Goal: Task Accomplishment & Management: Use online tool/utility

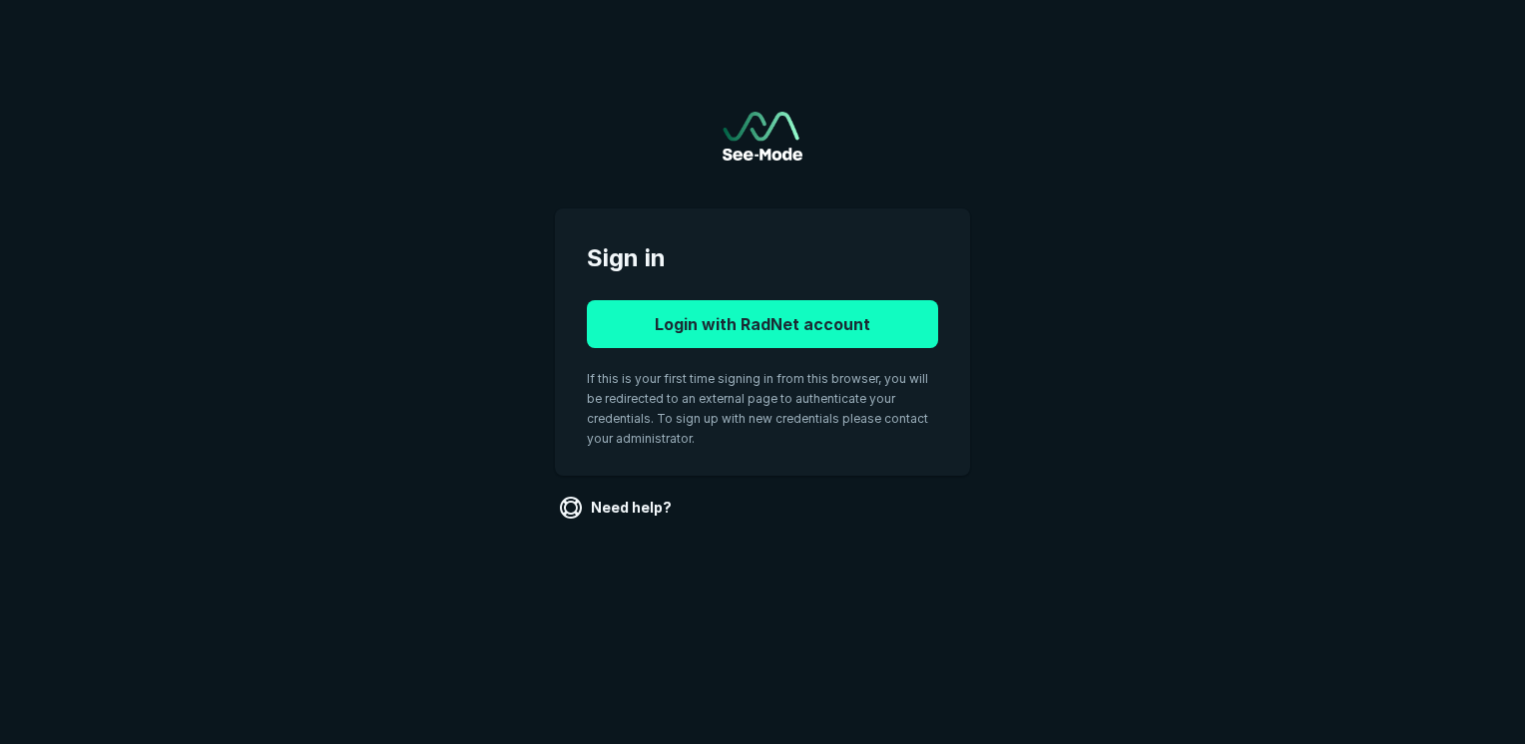
click at [721, 329] on button "Login with RadNet account" at bounding box center [762, 324] width 351 height 48
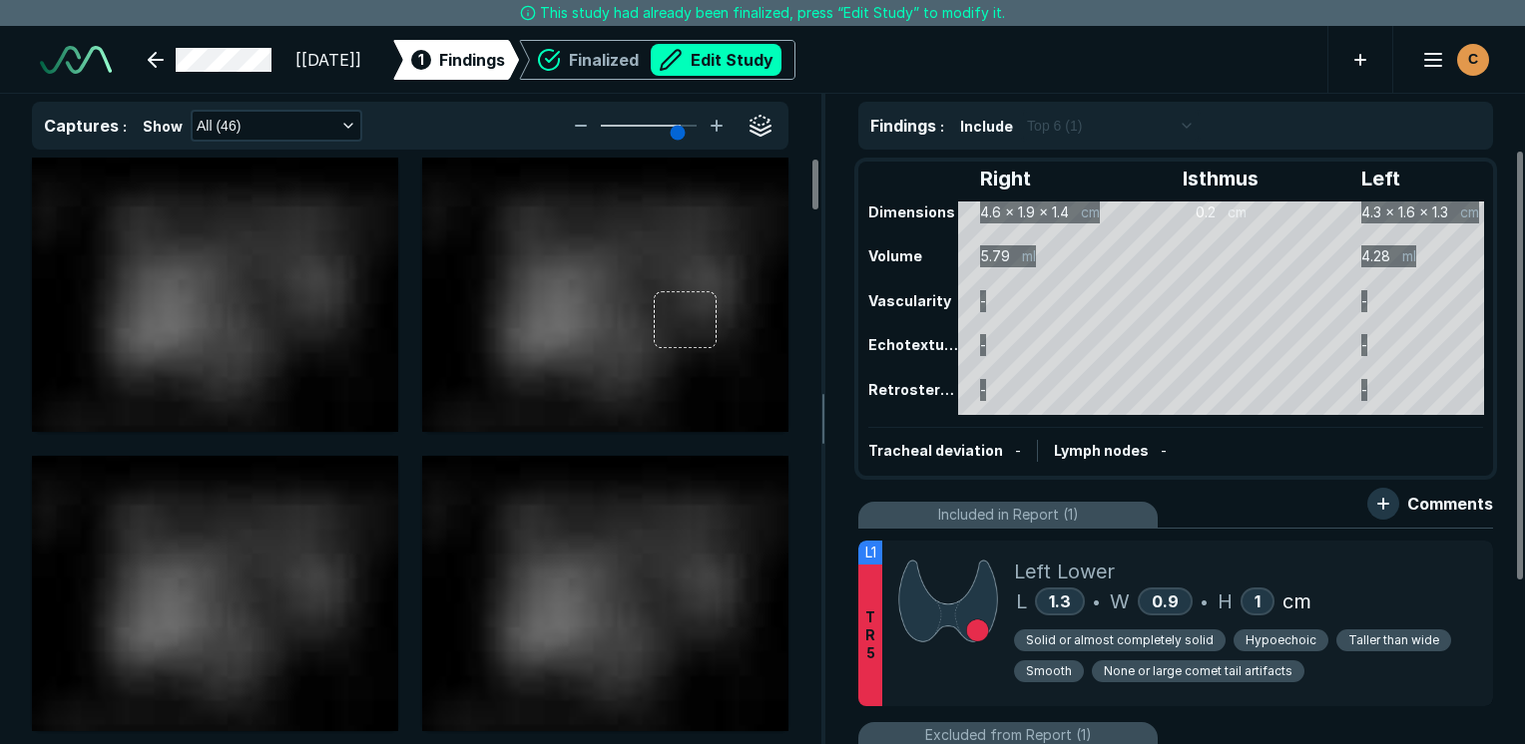
scroll to position [5452, 9425]
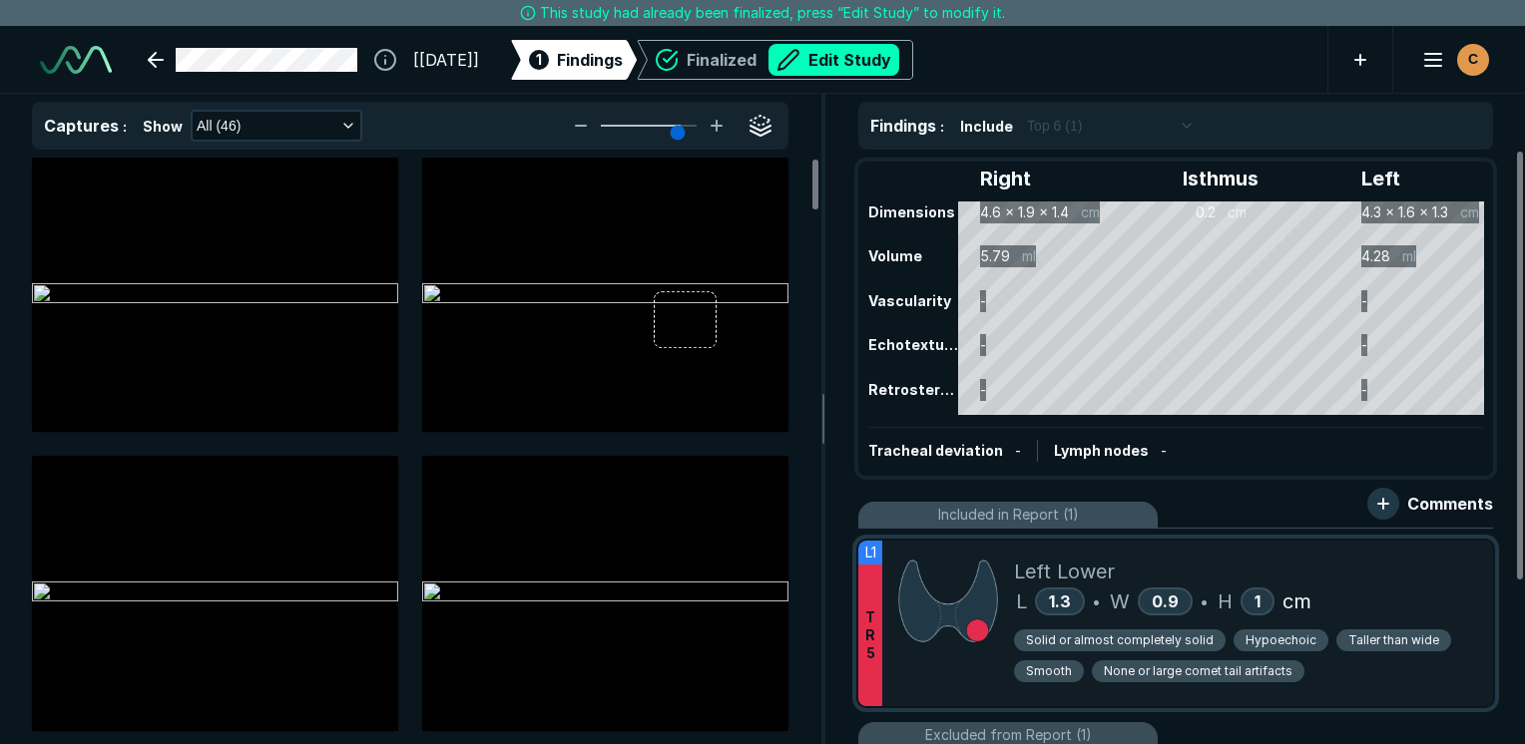
click at [1433, 573] on div "Left Lower" at bounding box center [1245, 572] width 463 height 30
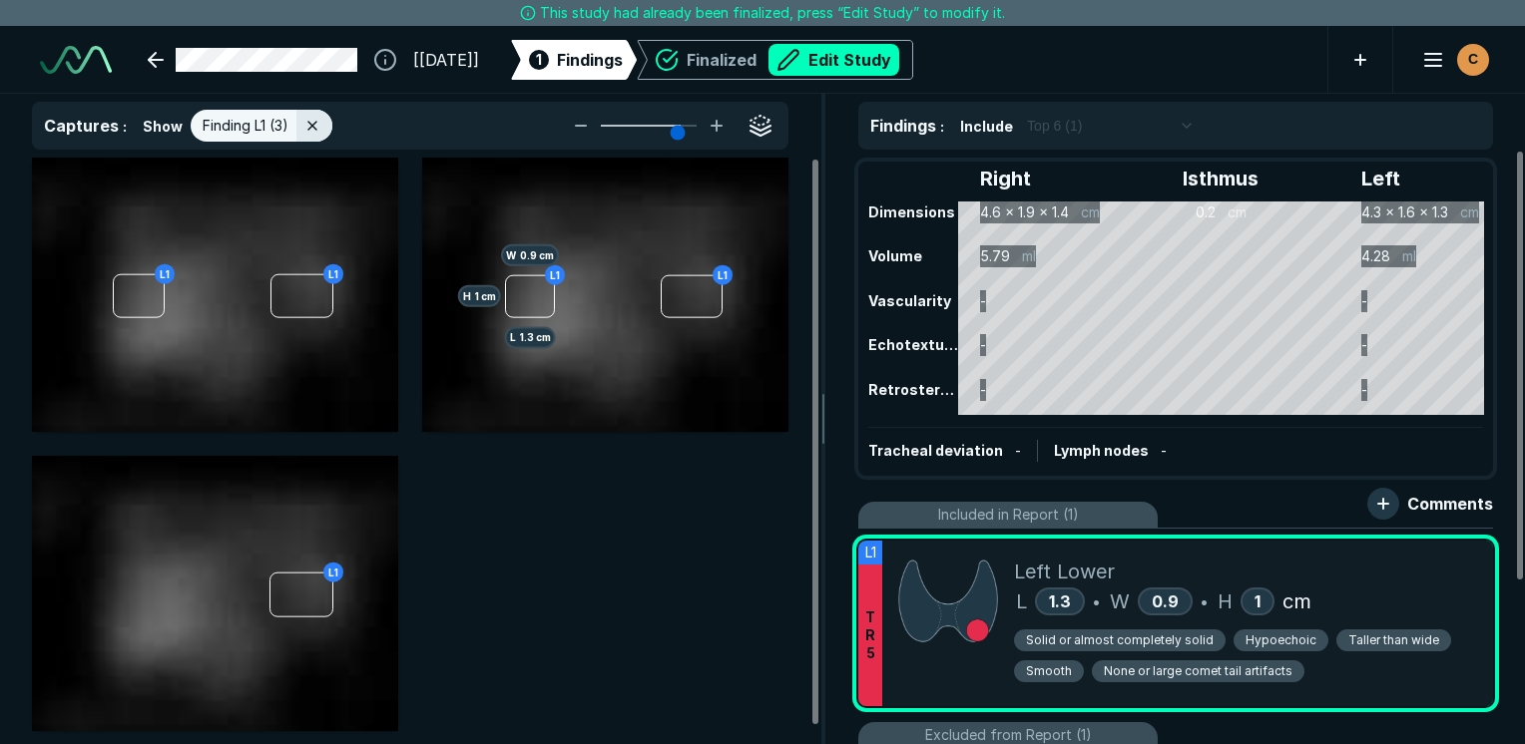
scroll to position [4989, 5937]
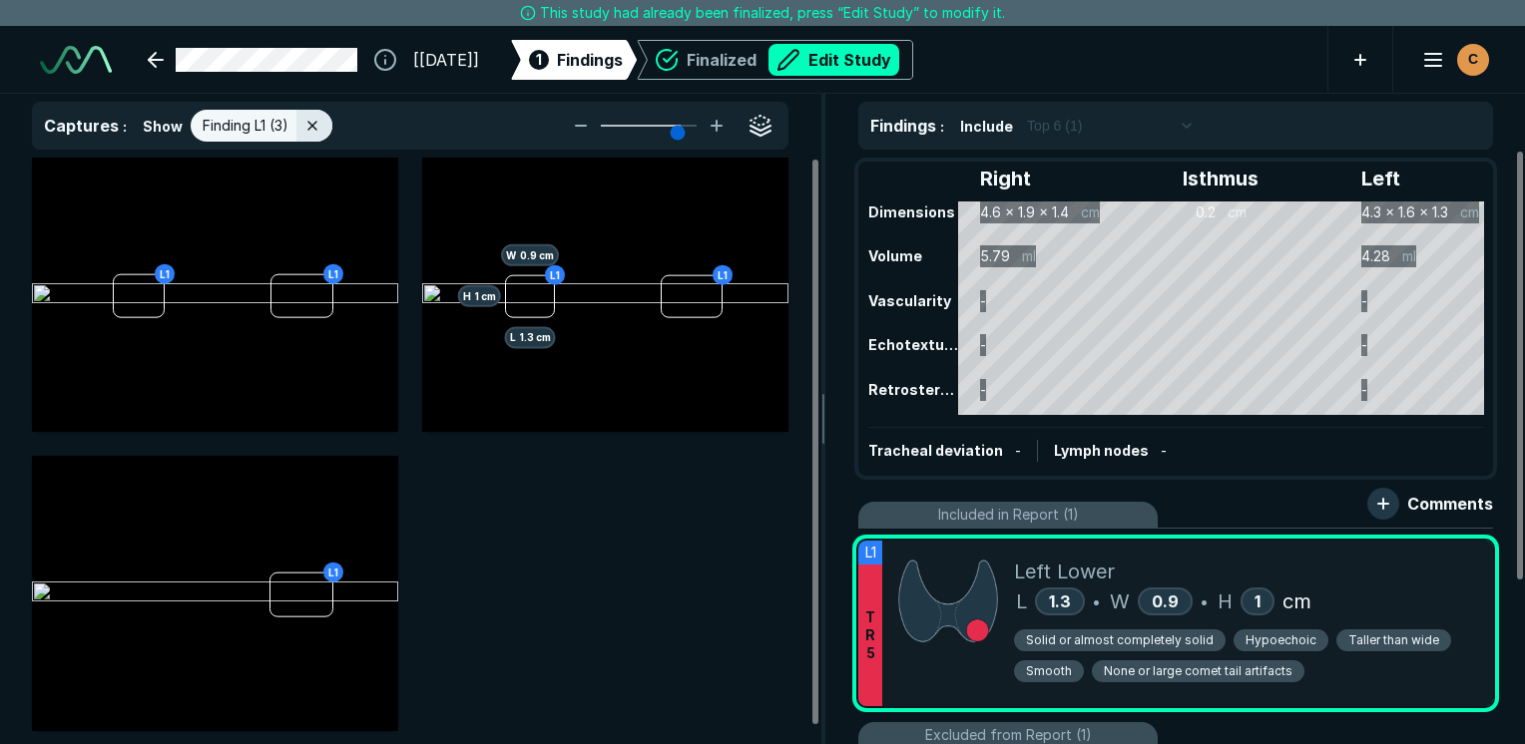
click at [1464, 561] on div "Left Lower" at bounding box center [1245, 572] width 463 height 30
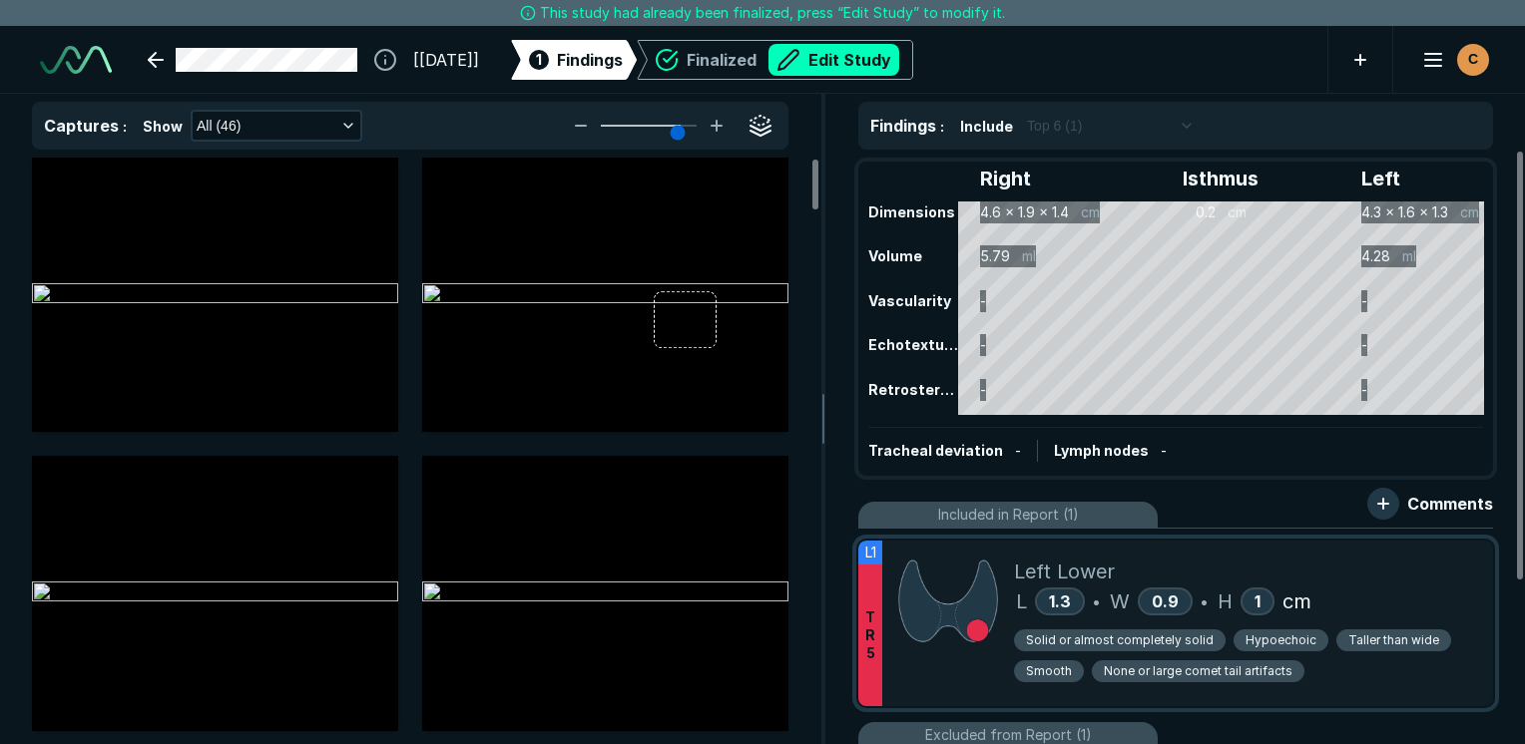
click at [1299, 576] on div "Left Lower" at bounding box center [1245, 572] width 463 height 30
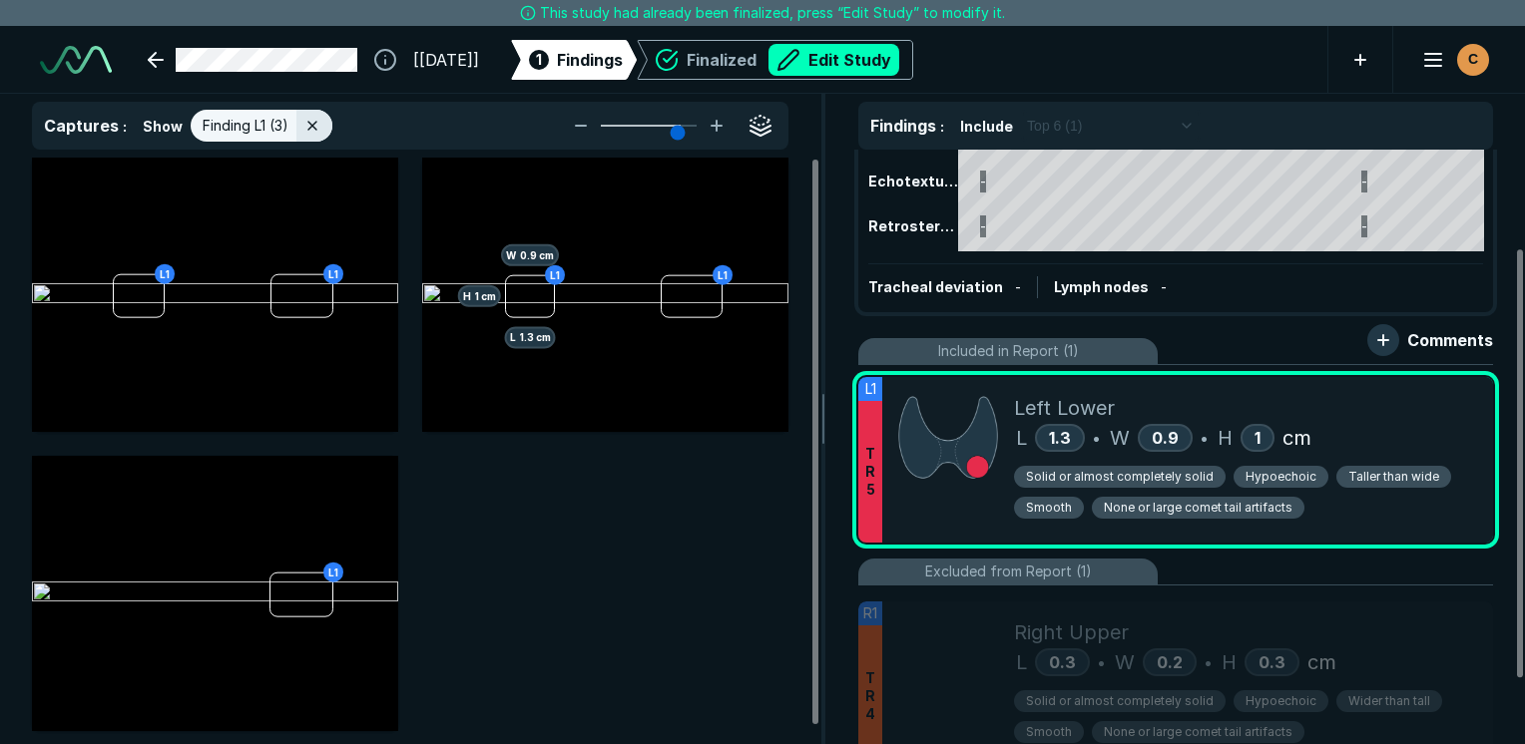
scroll to position [200, 0]
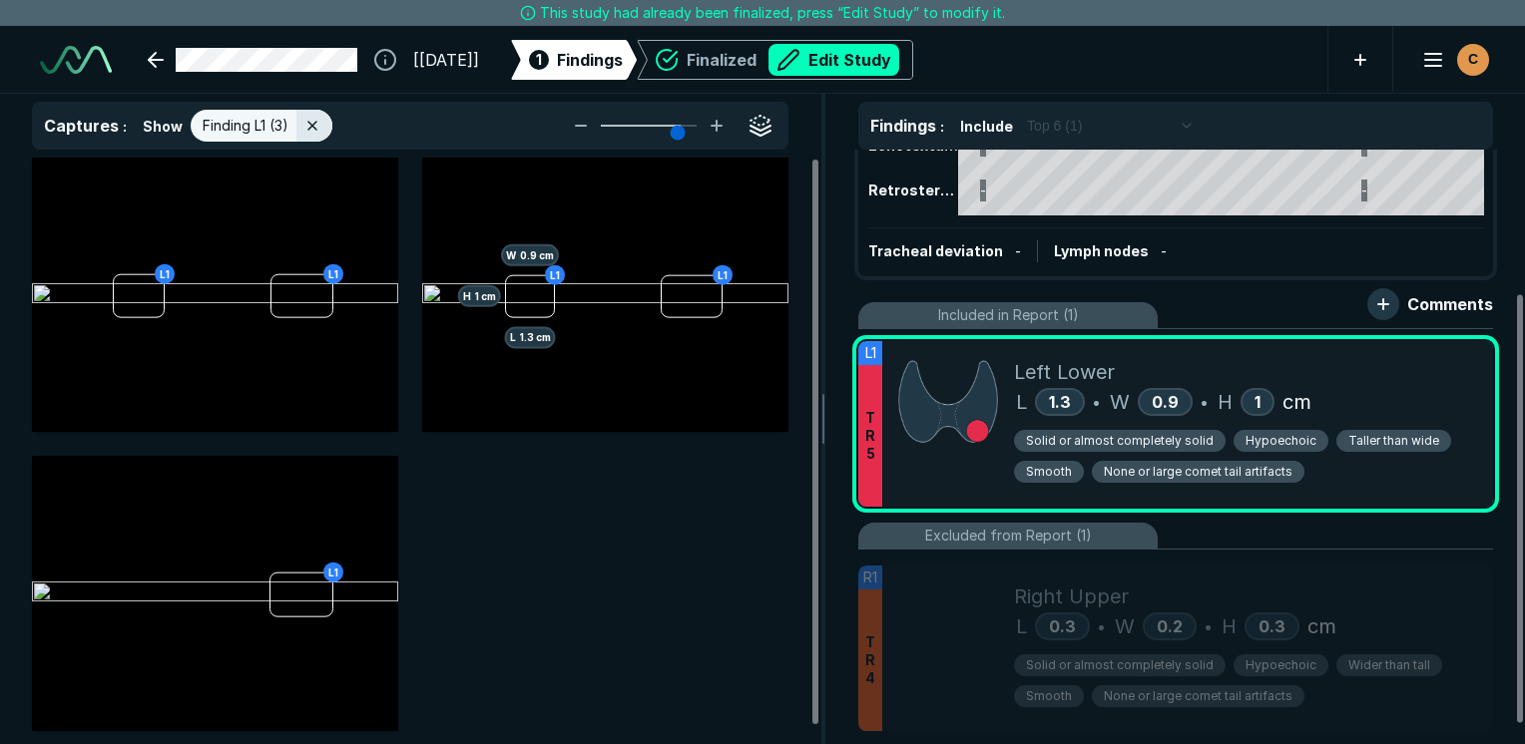
click at [1376, 365] on div "Left Lower" at bounding box center [1245, 372] width 463 height 30
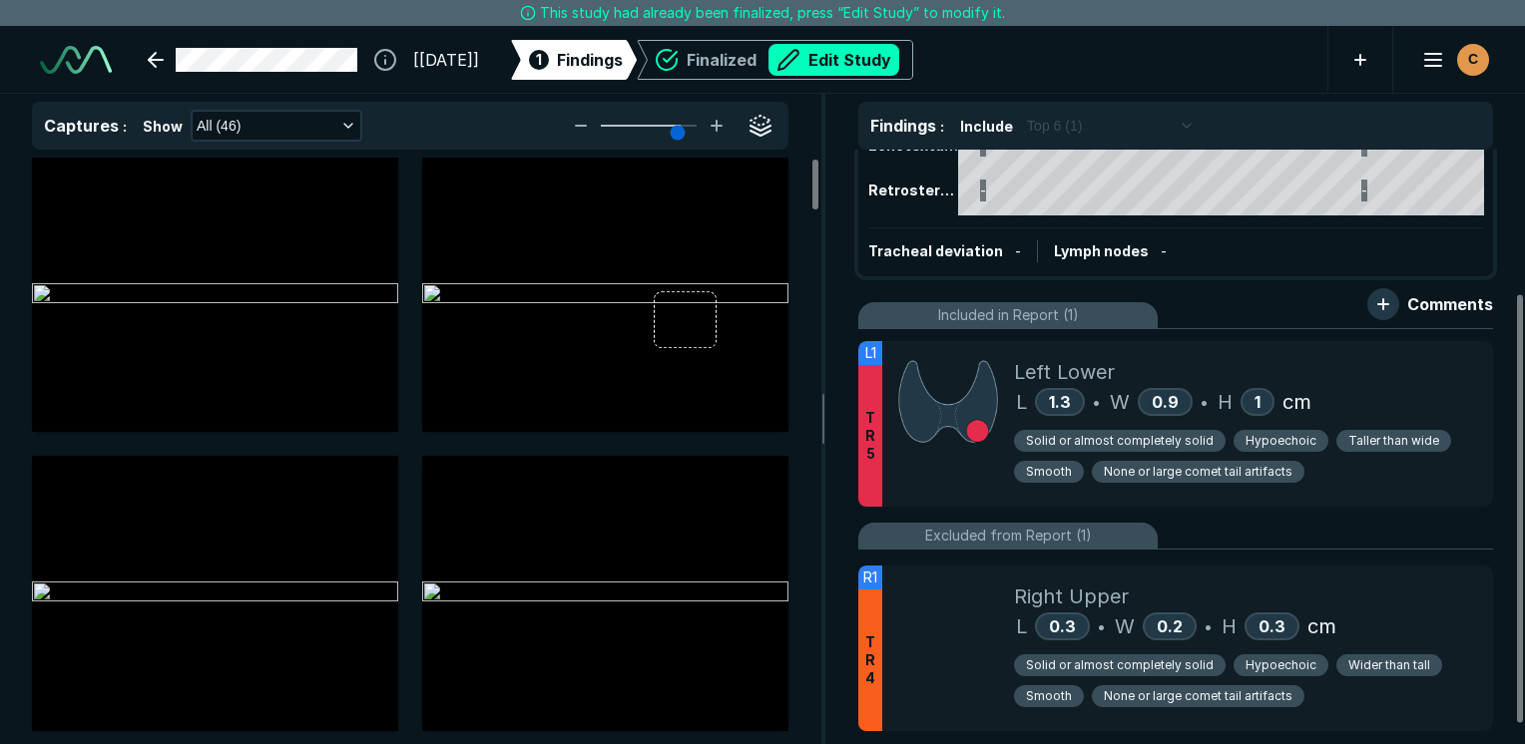
scroll to position [4989, 5937]
click at [878, 70] on button "Edit Study" at bounding box center [833, 60] width 131 height 32
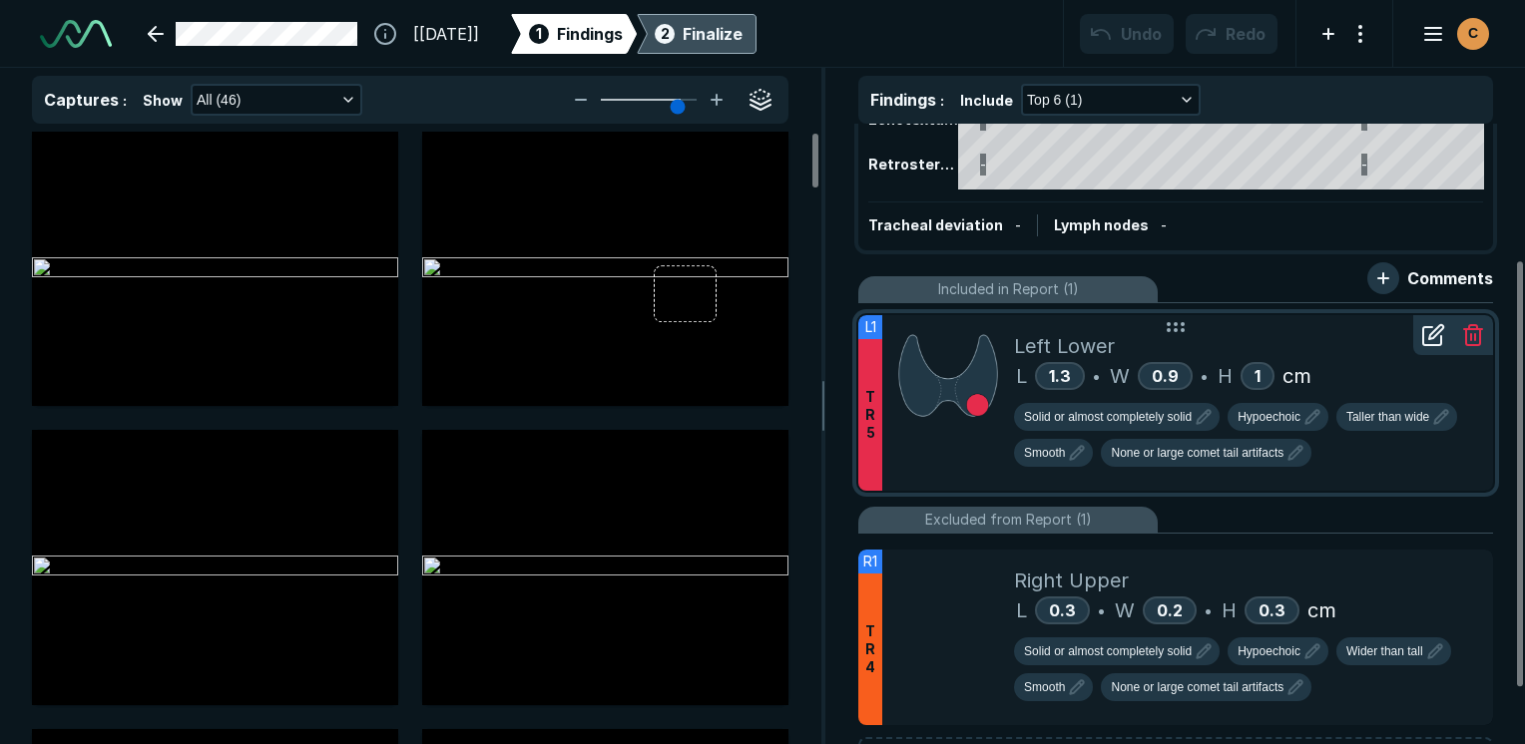
scroll to position [5567, 9425]
click at [1363, 341] on div "Left Lower" at bounding box center [1245, 346] width 463 height 30
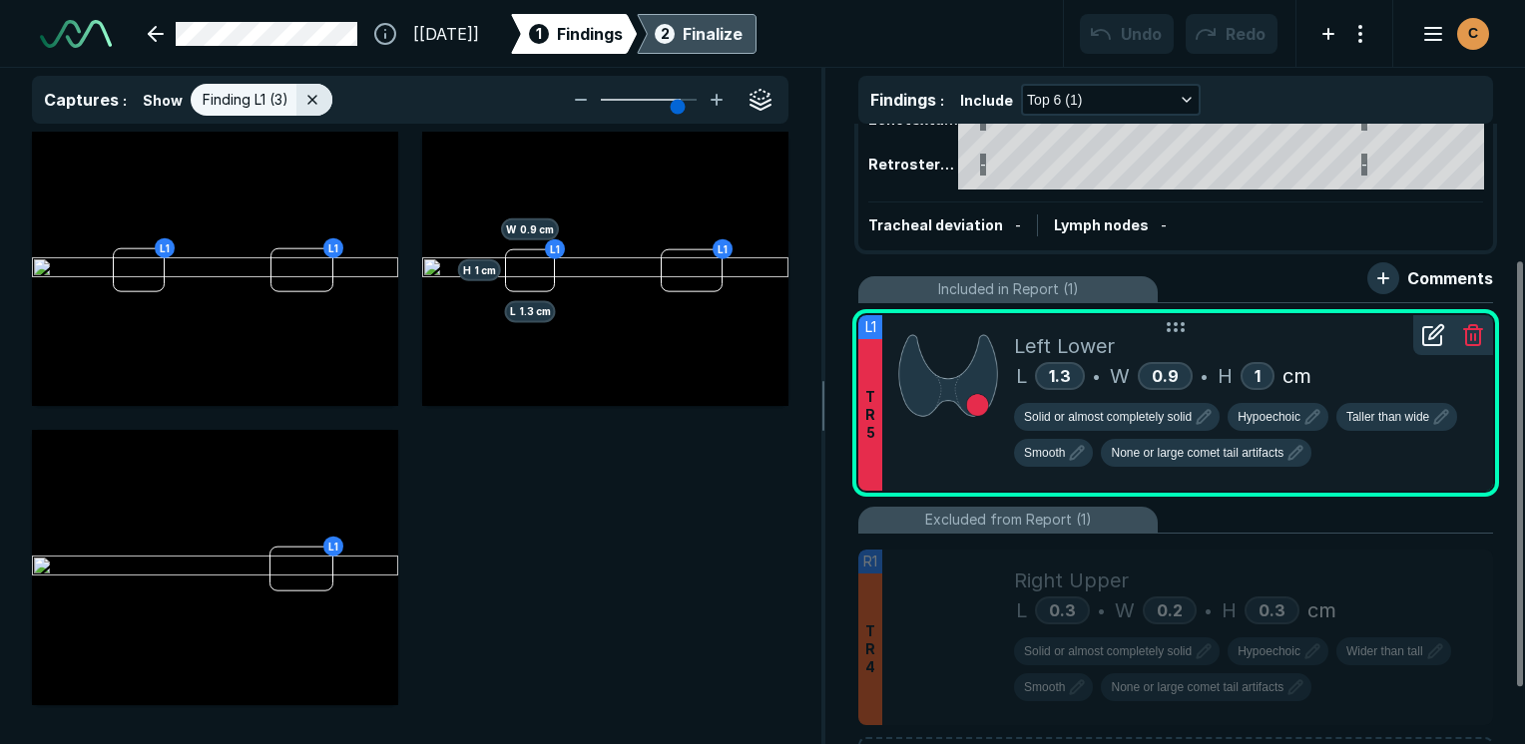
scroll to position [5104, 5937]
click at [1433, 328] on icon at bounding box center [1433, 335] width 24 height 24
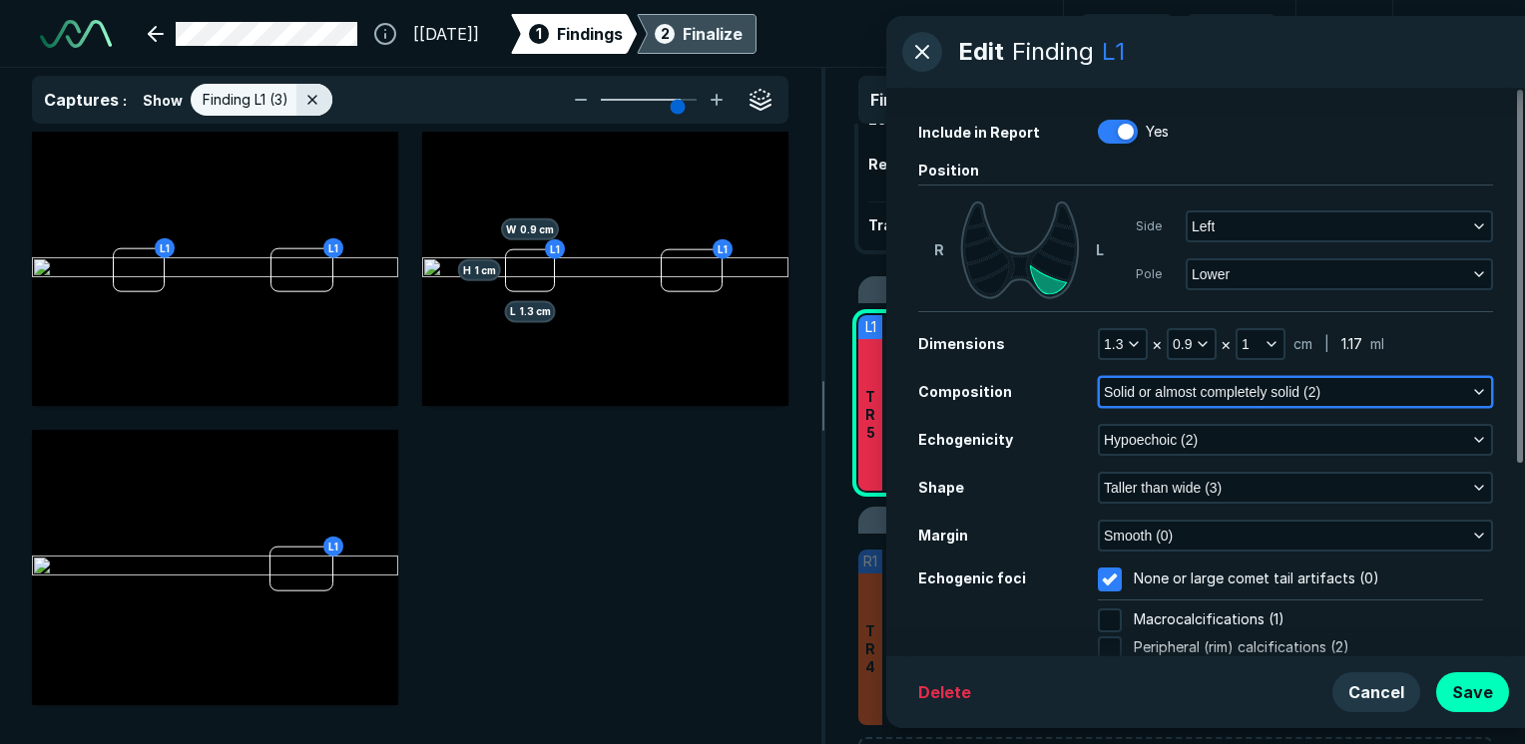
click at [1265, 403] on button "Solid or almost completely solid (2)" at bounding box center [1295, 392] width 391 height 28
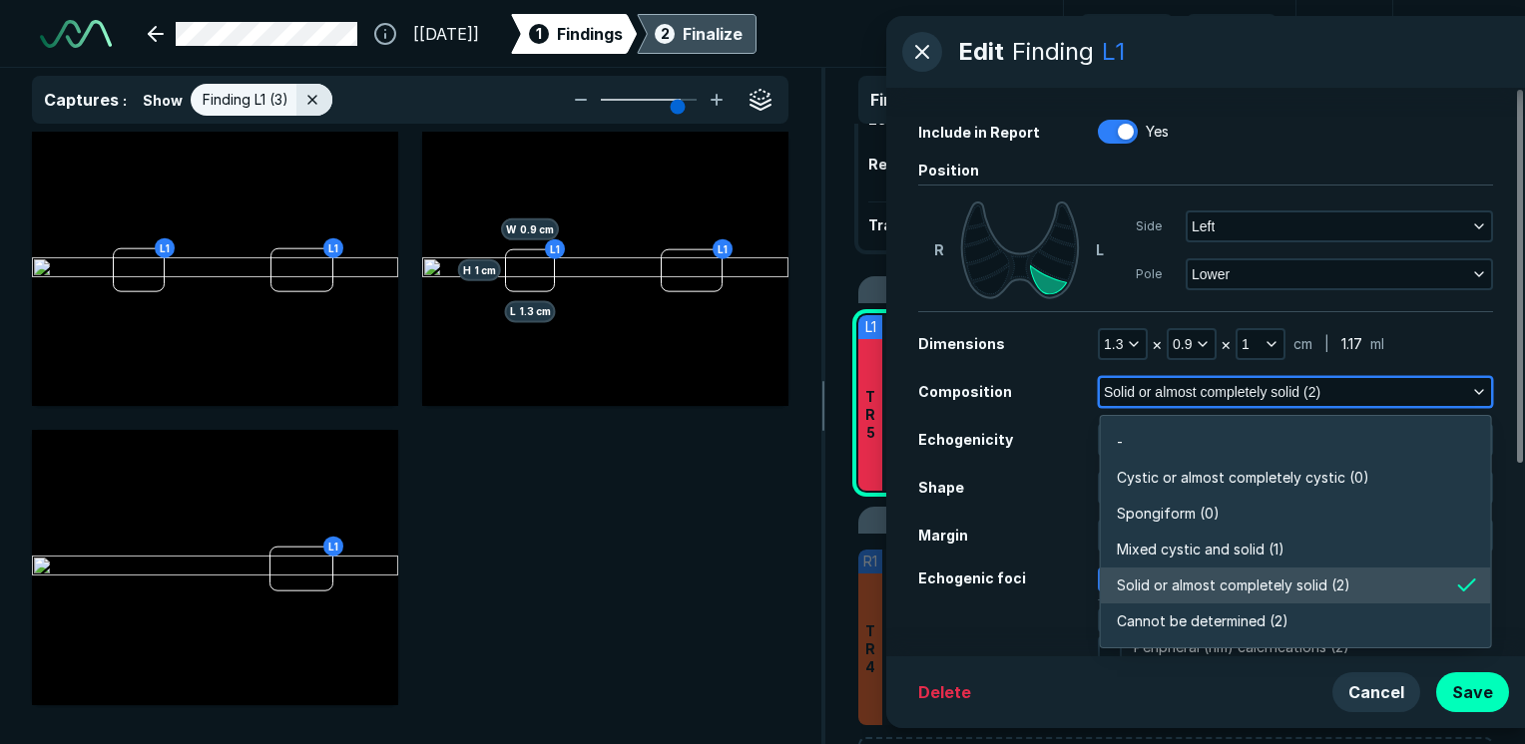
scroll to position [3491, 4321]
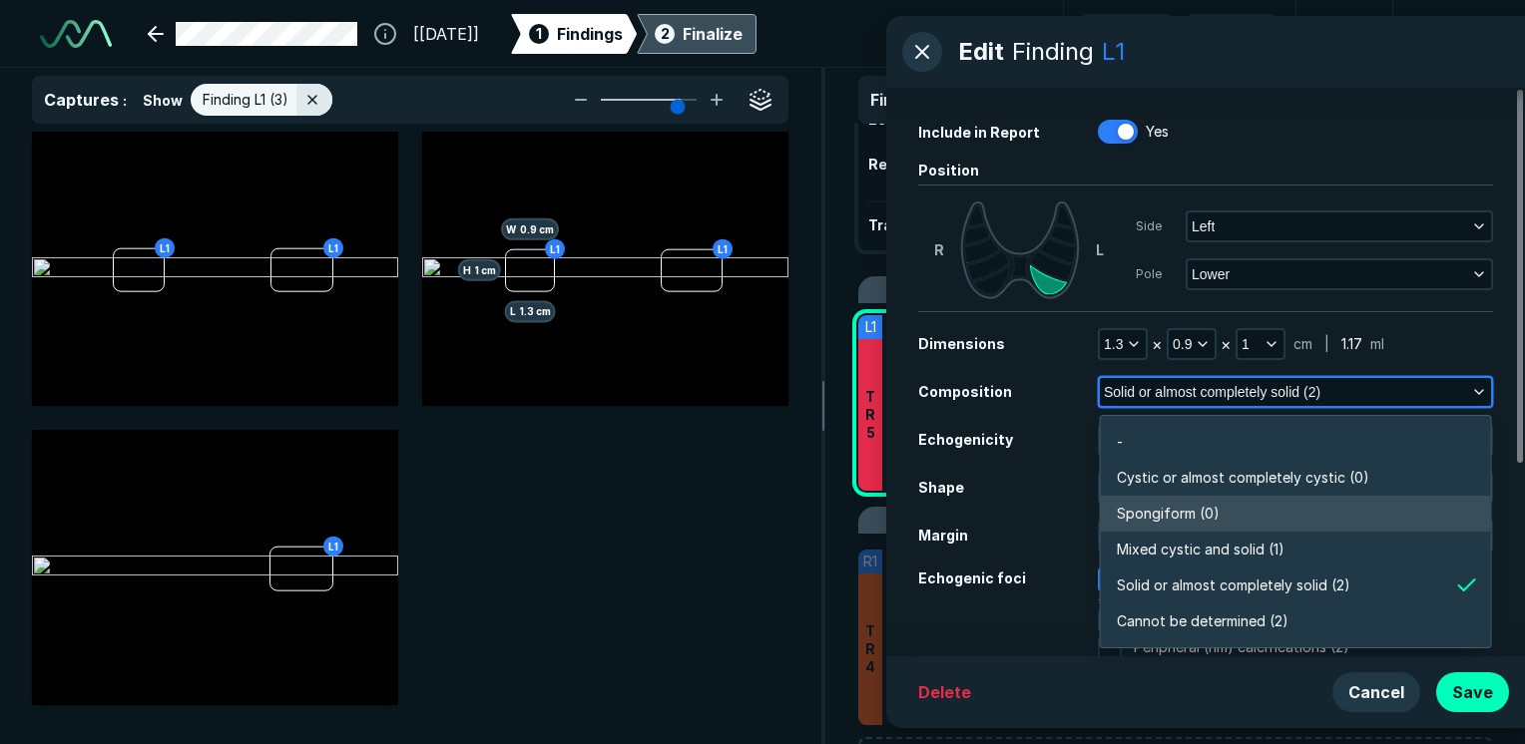
click at [1225, 516] on li "Spongiform (0)" at bounding box center [1296, 514] width 390 height 36
checkbox input "false"
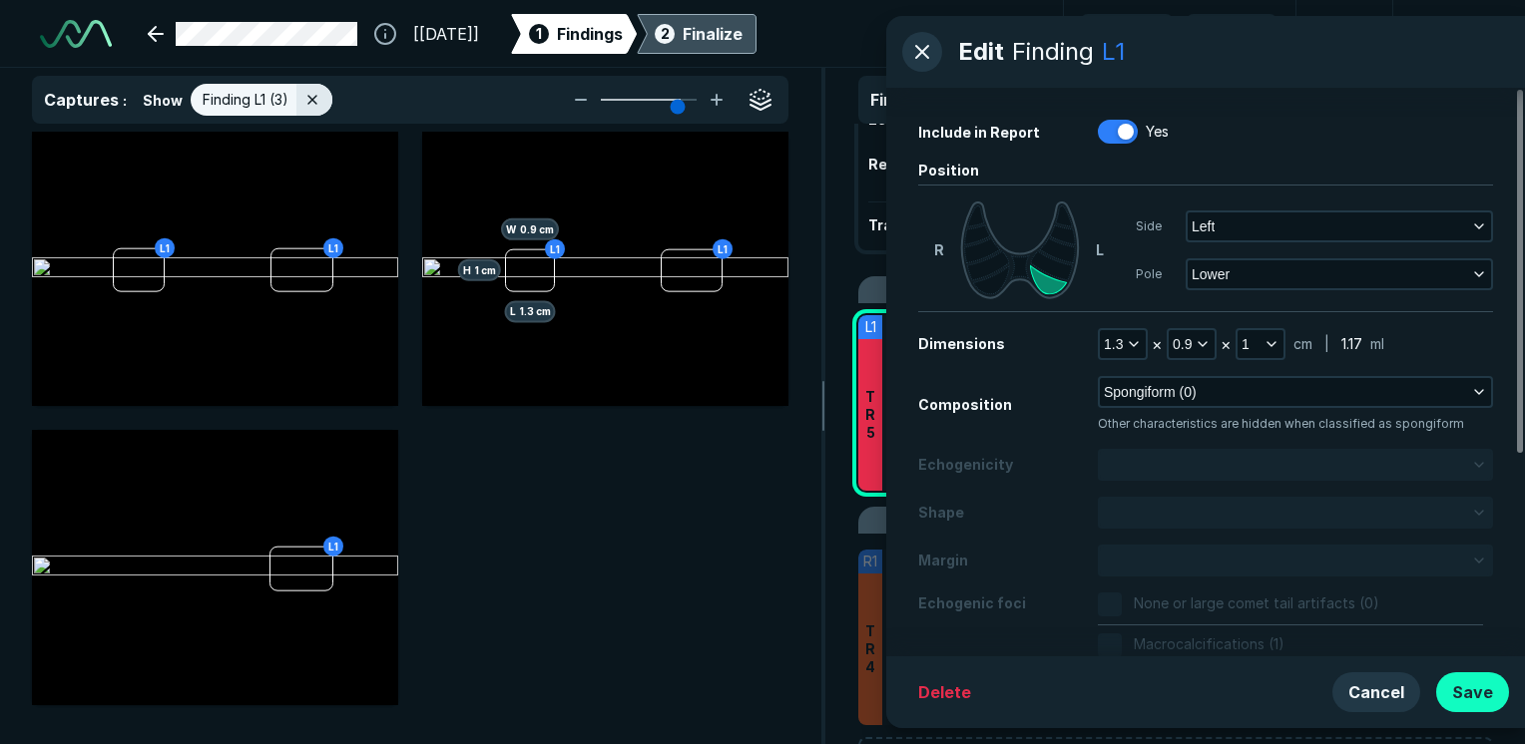
click at [1473, 693] on button "Save" at bounding box center [1472, 693] width 73 height 40
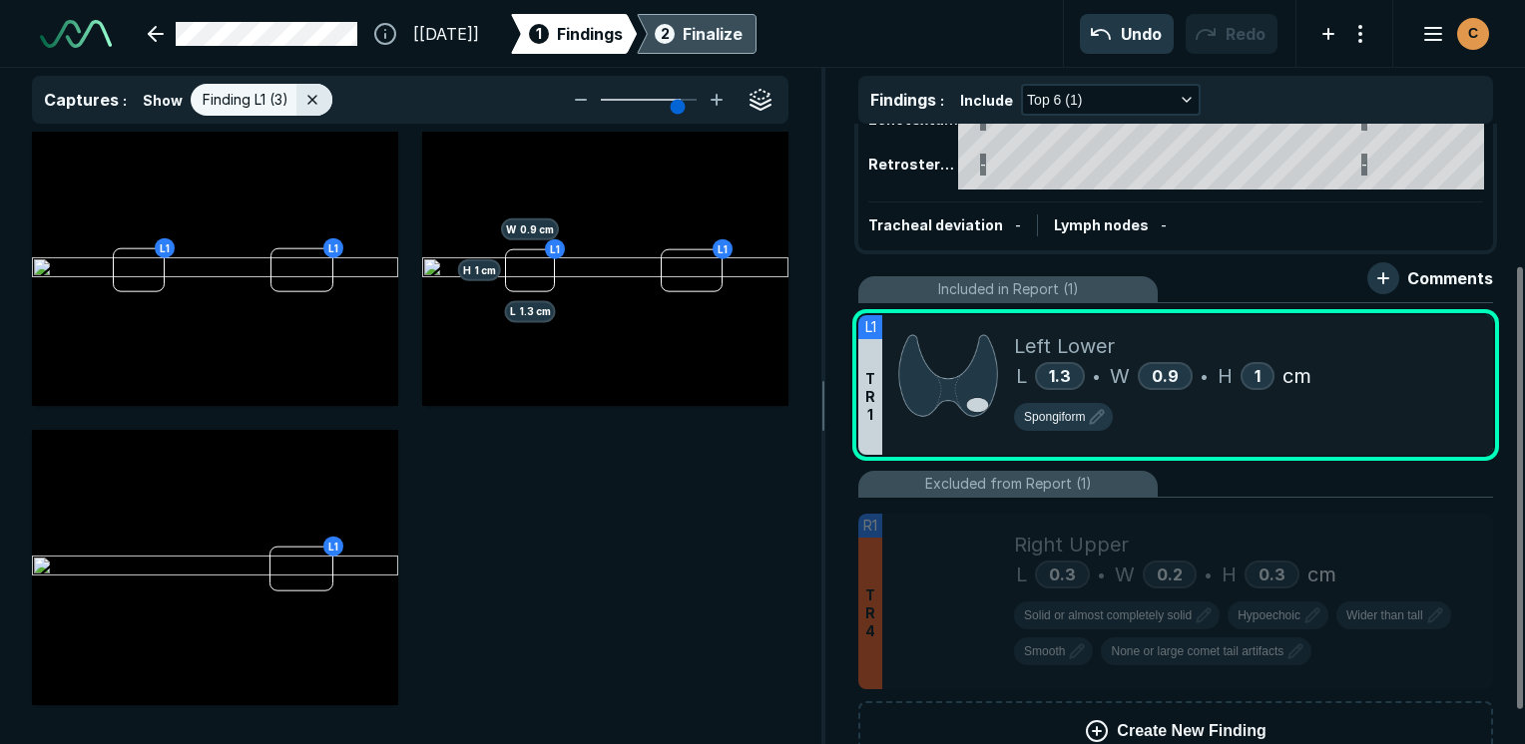
click at [742, 38] on div "Finalize" at bounding box center [713, 34] width 60 height 24
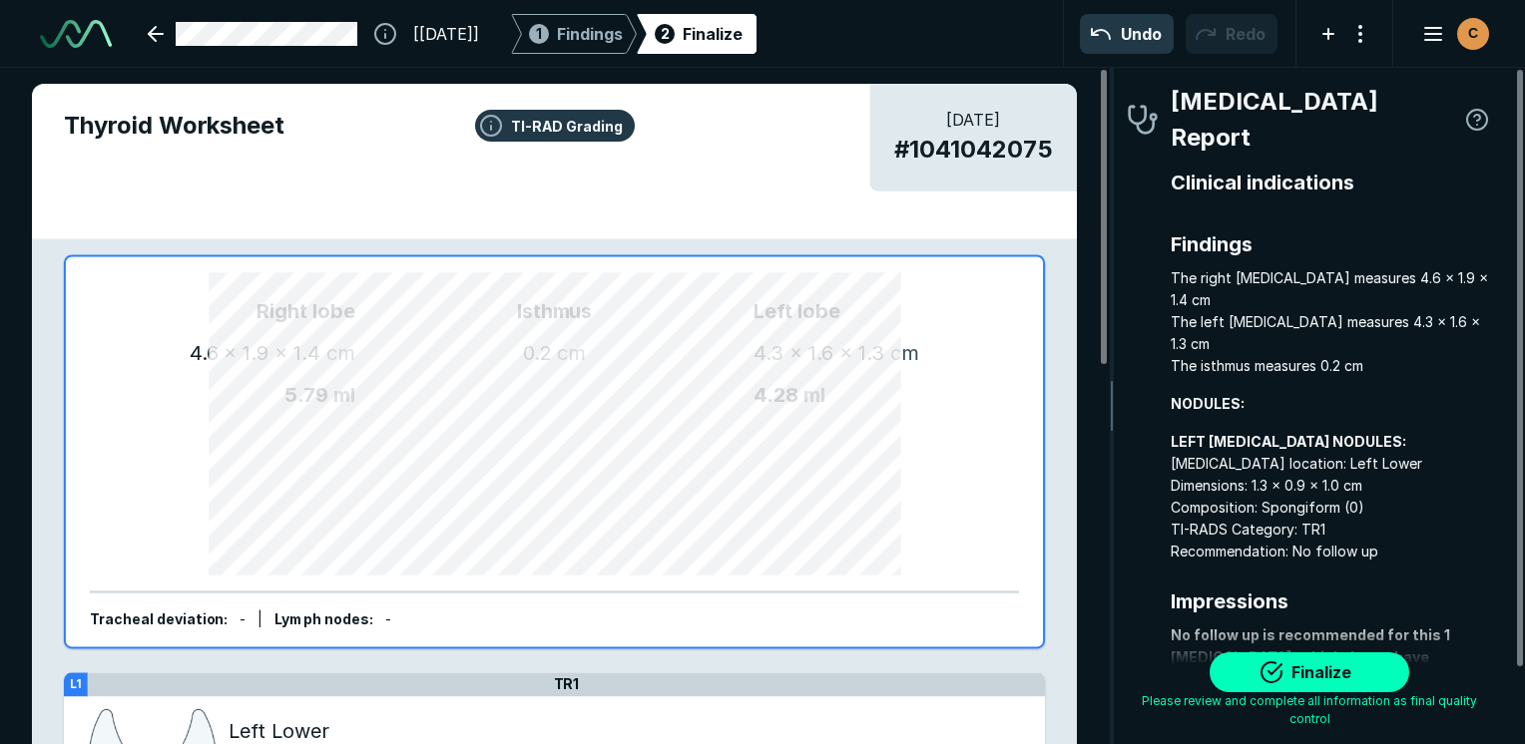
scroll to position [5496, 4180]
click at [1321, 683] on button "Finalize" at bounding box center [1309, 673] width 200 height 40
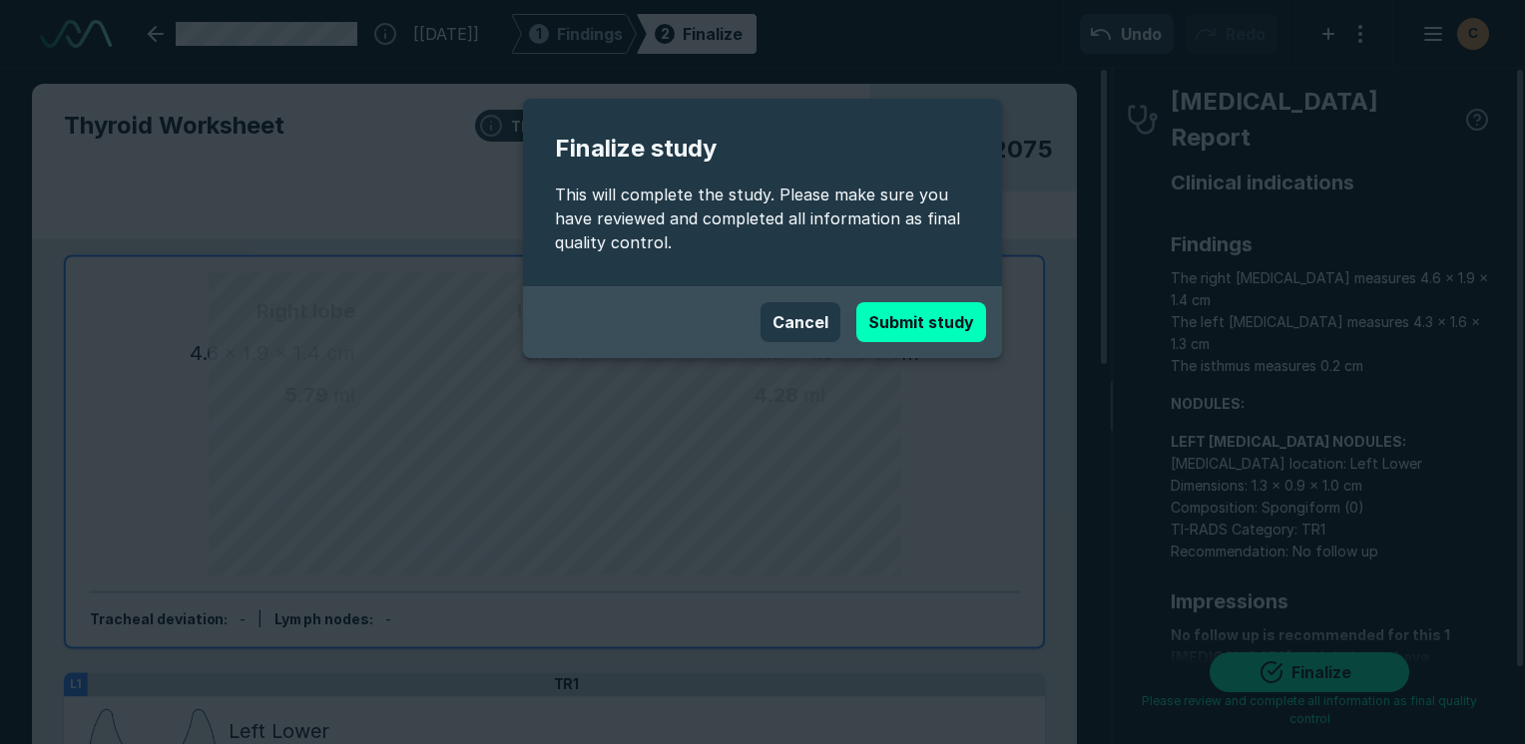
click at [942, 293] on div "Cancel Submit study" at bounding box center [762, 322] width 479 height 72
click at [944, 316] on button "Submit study" at bounding box center [921, 322] width 130 height 40
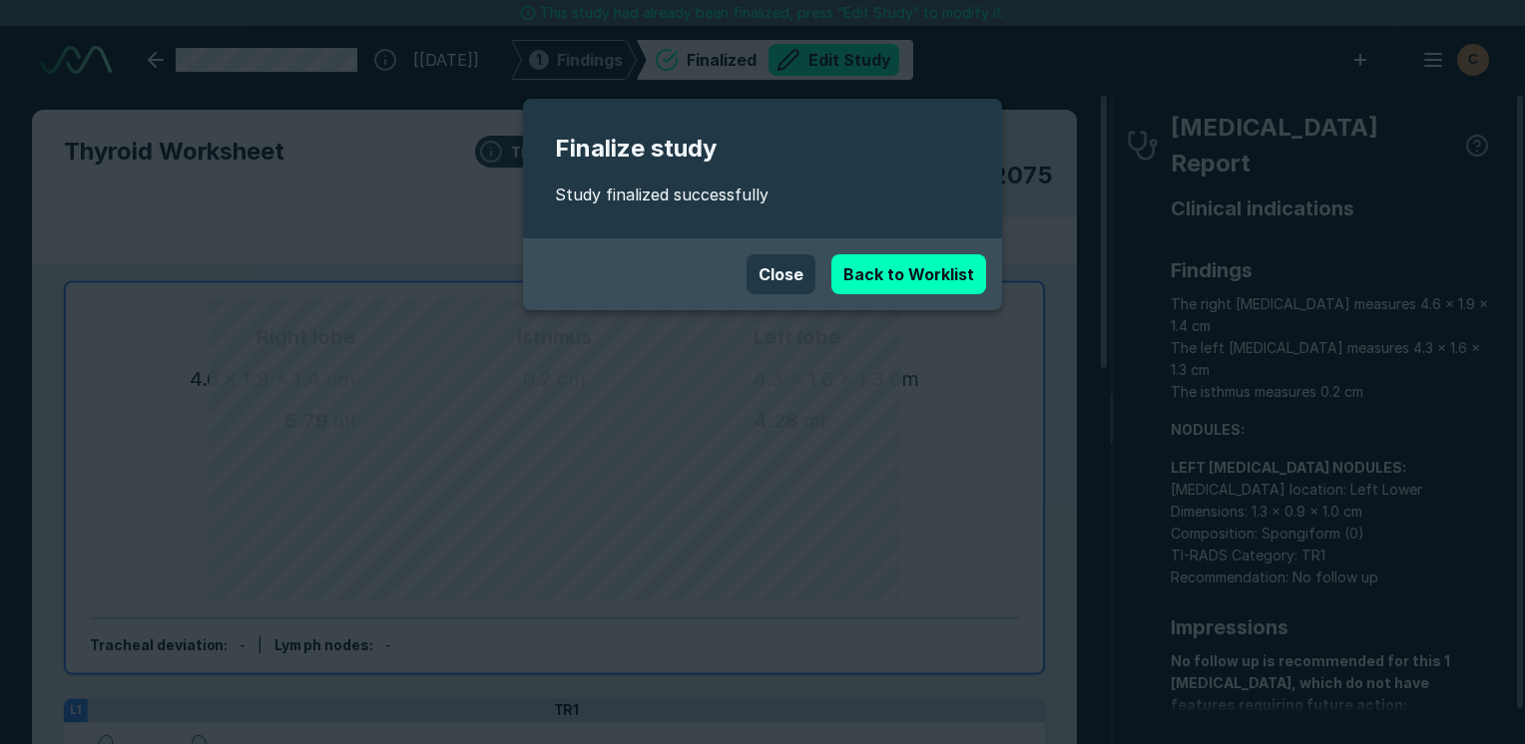
scroll to position [5452, 9425]
click at [892, 275] on link "Back to Worklist" at bounding box center [908, 274] width 155 height 40
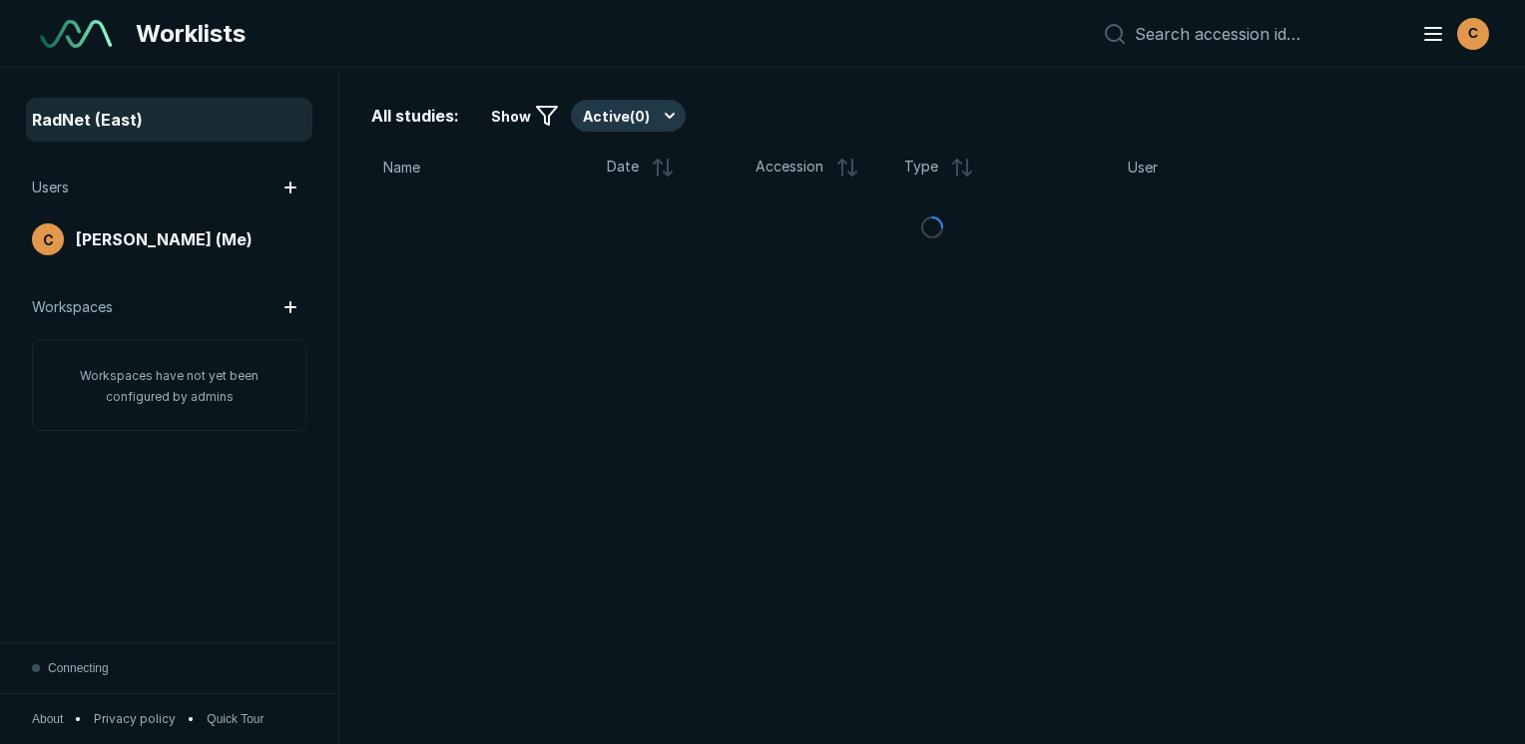
scroll to position [5248, 7580]
